Goal: Task Accomplishment & Management: Manage account settings

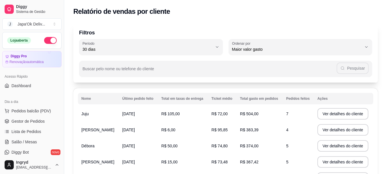
select select "30"
select select "HIGHEST_TOTAL_SPENT_WITH_ORDERS"
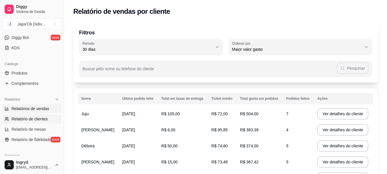
click at [26, 108] on span "Relatórios de vendas" at bounding box center [30, 109] width 38 height 6
select select "ALL"
select select "0"
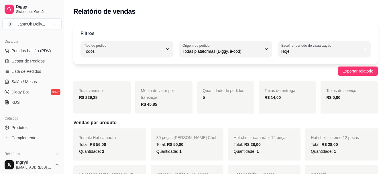
scroll to position [115, 0]
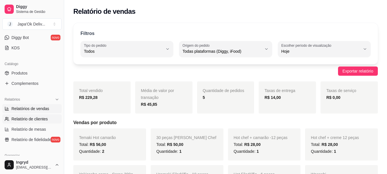
click at [18, 116] on link "Relatório de clientes" at bounding box center [31, 118] width 59 height 9
select select "30"
select select "HIGHEST_TOTAL_SPENT_WITH_ORDERS"
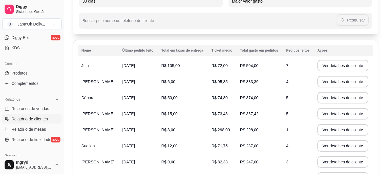
scroll to position [63, 0]
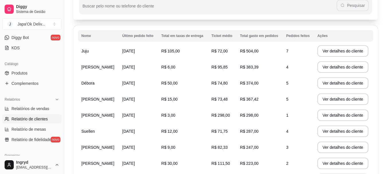
click at [82, 115] on tbody "Juju [DATE] R$ 105,00 R$ 72,00 R$ 504,00 7 Ver detalhes do cliente [PERSON_NAME…" at bounding box center [226, 123] width 296 height 161
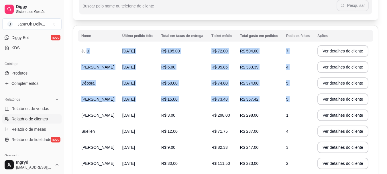
click at [104, 121] on td "[PERSON_NAME]" at bounding box center [98, 115] width 41 height 16
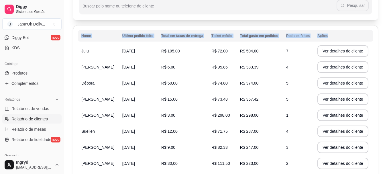
drag, startPoint x: 77, startPoint y: 50, endPoint x: 94, endPoint y: 54, distance: 18.0
click at [94, 54] on div "Nome Último pedido feito Total em taxas de entrega Ticket médio Total gasto em …" at bounding box center [225, 117] width 305 height 183
click at [101, 56] on td "Juju" at bounding box center [98, 51] width 41 height 16
click at [105, 58] on td "Juju" at bounding box center [98, 51] width 41 height 16
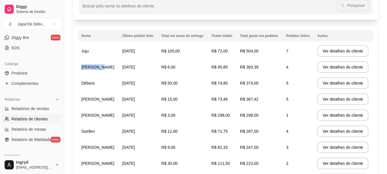
click at [102, 70] on td "[PERSON_NAME]" at bounding box center [98, 67] width 41 height 16
click at [197, 65] on td "R$ 6,00" at bounding box center [183, 67] width 50 height 16
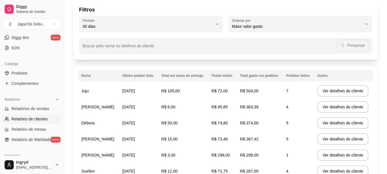
scroll to position [29, 0]
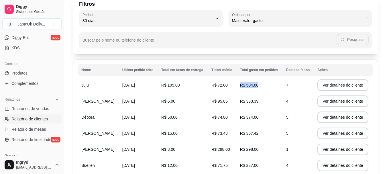
drag, startPoint x: 281, startPoint y: 83, endPoint x: 301, endPoint y: 85, distance: 20.5
click at [301, 85] on tr "Juju [DATE] R$ 105,00 R$ 72,00 R$ 504,00 7 Ver detalhes do cliente" at bounding box center [226, 85] width 296 height 16
click at [293, 86] on td "7" at bounding box center [298, 85] width 31 height 16
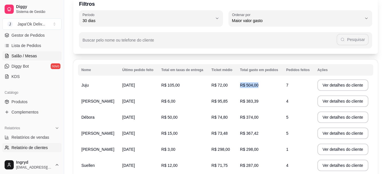
scroll to position [57, 0]
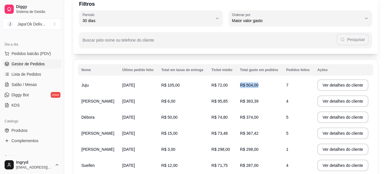
click at [24, 65] on span "Gestor de Pedidos" at bounding box center [27, 64] width 33 height 6
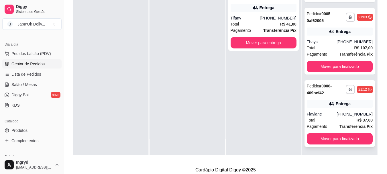
scroll to position [86, 0]
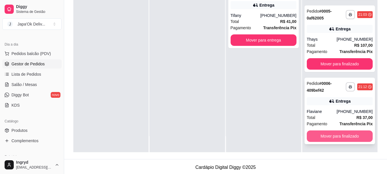
click at [320, 135] on button "Mover para finalizado" at bounding box center [340, 135] width 66 height 11
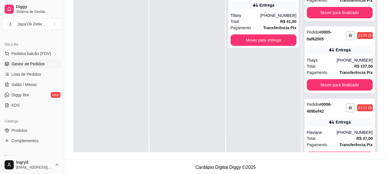
scroll to position [0, 0]
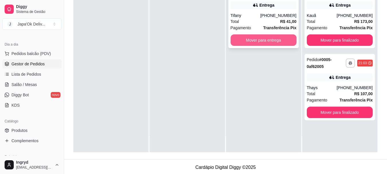
click at [253, 41] on button "Mover para entrega" at bounding box center [264, 39] width 66 height 11
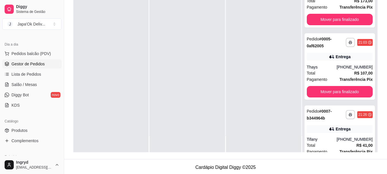
scroll to position [48, 0]
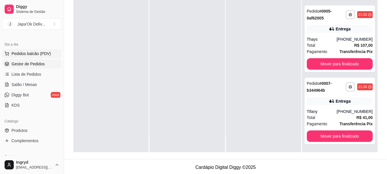
click at [37, 52] on span "Pedidos balcão (PDV)" at bounding box center [31, 54] width 40 height 6
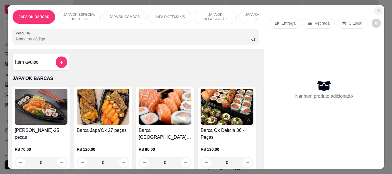
click at [377, 9] on icon "Close" at bounding box center [378, 11] width 5 height 5
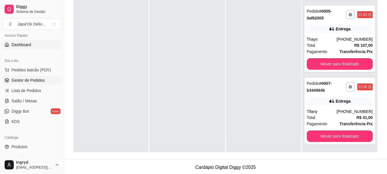
scroll to position [29, 0]
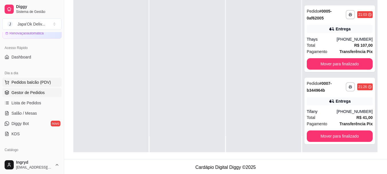
click at [29, 82] on span "Pedidos balcão (PDV)" at bounding box center [31, 82] width 40 height 6
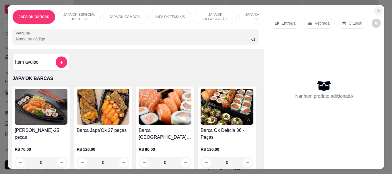
click at [377, 9] on icon "Close" at bounding box center [378, 11] width 5 height 5
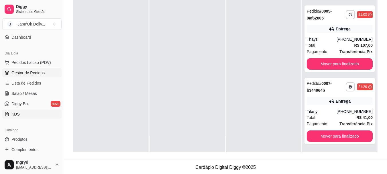
scroll to position [57, 0]
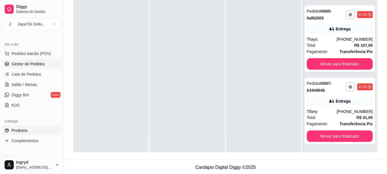
click at [20, 131] on span "Produtos" at bounding box center [19, 131] width 16 height 6
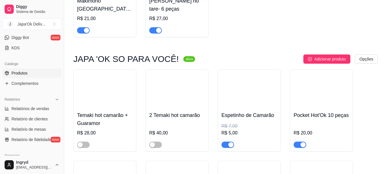
scroll to position [1491, 0]
